Goal: Information Seeking & Learning: Learn about a topic

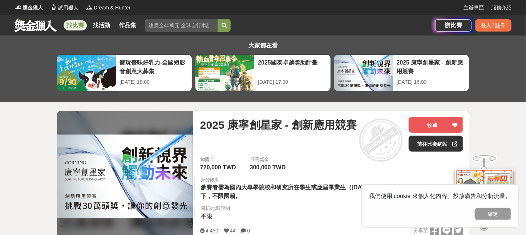
scroll to position [48, 0]
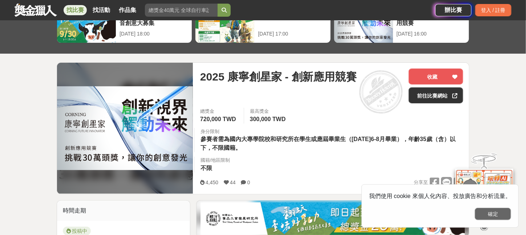
click at [492, 215] on button "確定" at bounding box center [493, 214] width 36 height 12
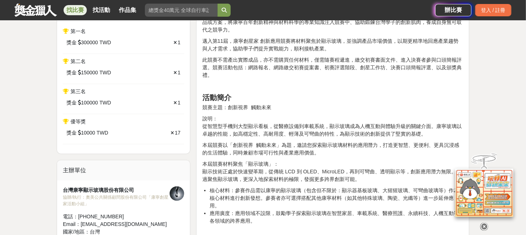
scroll to position [339, 0]
click at [37, 8] on link at bounding box center [36, 10] width 44 height 14
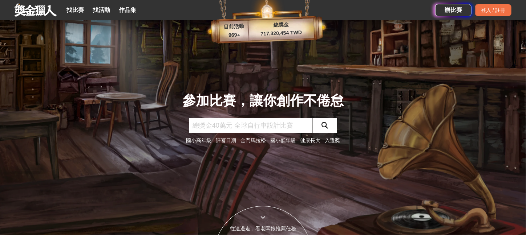
click at [131, 159] on div "參加比賽，讓你創作不倦怠 國小高年級 評審日期 金門[PERSON_NAME] 國小低年級 健康長大 入選獎" at bounding box center [262, 117] width 479 height 235
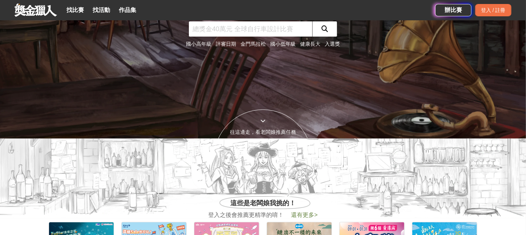
scroll to position [194, 0]
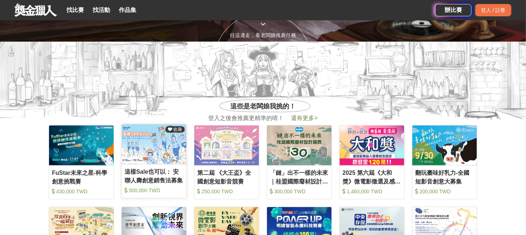
click at [154, 148] on img at bounding box center [154, 145] width 65 height 40
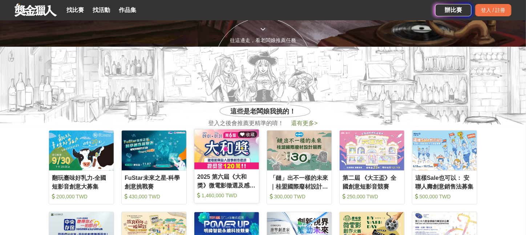
scroll to position [194, 0]
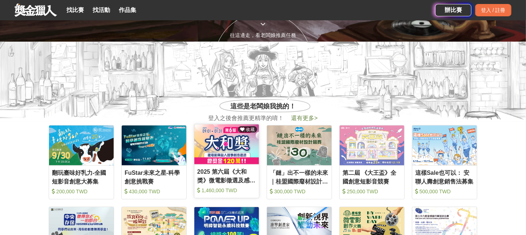
click at [229, 186] on div "2025 第六屆《大和獎》微電影徵選及感人實事分享 1,460,000 TWD" at bounding box center [226, 182] width 65 height 29
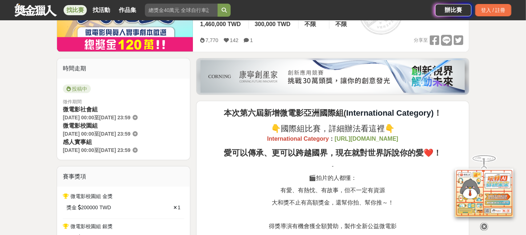
scroll to position [145, 0]
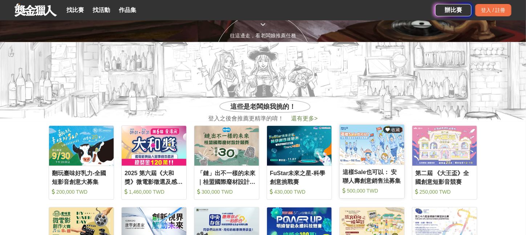
scroll to position [194, 0]
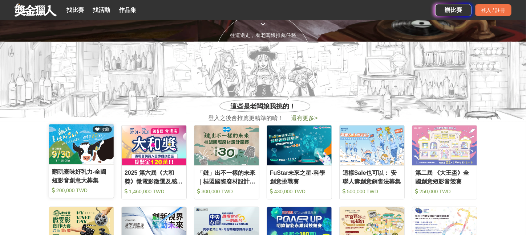
click at [72, 181] on div "翻玩臺味好乳力-全國短影音創意大募集" at bounding box center [81, 176] width 59 height 16
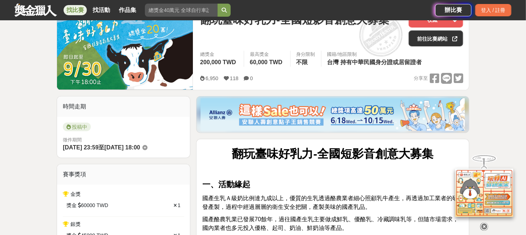
scroll to position [145, 0]
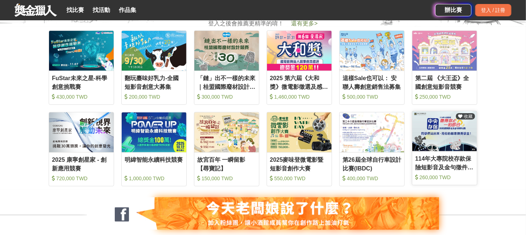
scroll to position [290, 0]
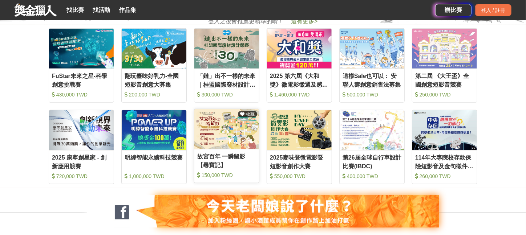
click at [241, 162] on div "故宮百年 一瞬留影【尋寶記】" at bounding box center [226, 161] width 59 height 16
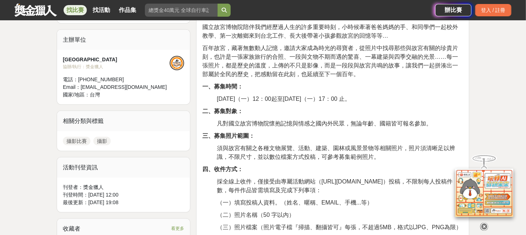
scroll to position [242, 0]
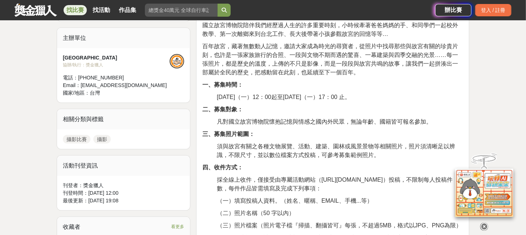
click at [308, 166] on p "四、收件方式：" at bounding box center [332, 167] width 261 height 9
click at [249, 179] on span "採全線上收件，僅接受由專屬活動網站（[URL][DOMAIN_NAME]）投稿，不限制每人投稿件數，每件作品皆需填寫及完成下列事項：" at bounding box center [335, 184] width 236 height 15
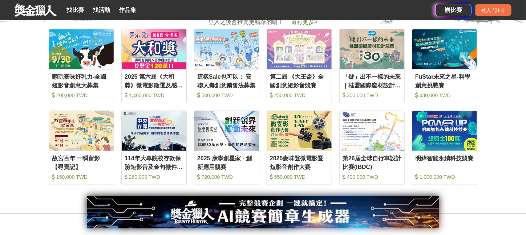
scroll to position [290, 0]
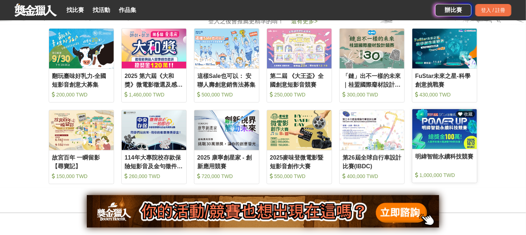
click at [446, 155] on div "明緯智能永續科技競賽" at bounding box center [444, 161] width 59 height 16
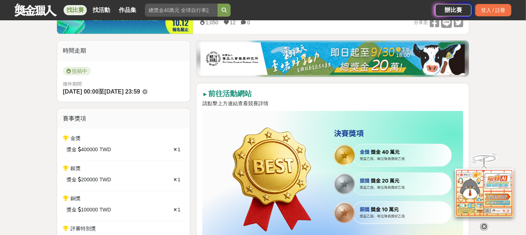
scroll to position [194, 0]
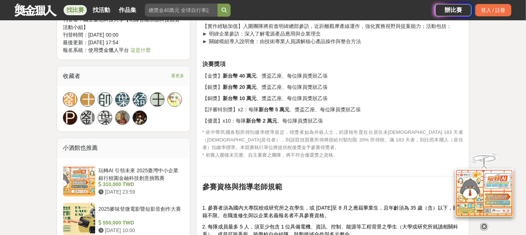
scroll to position [678, 0]
